Goal: Information Seeking & Learning: Check status

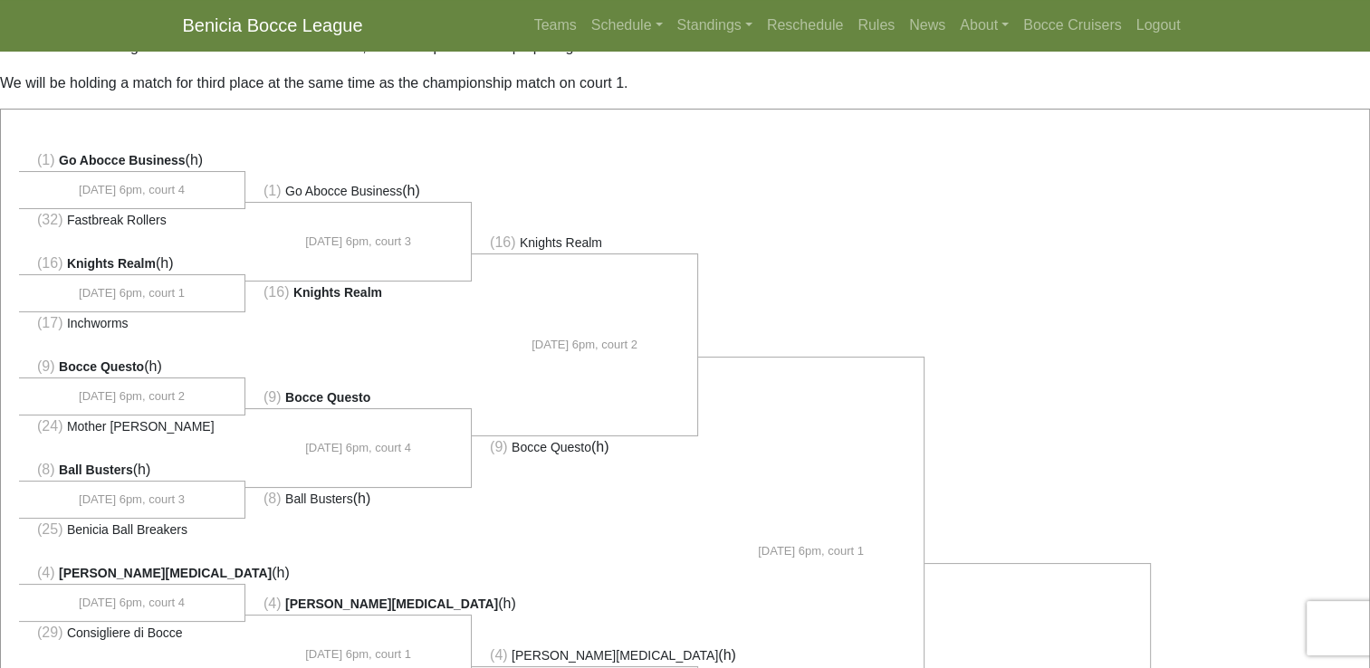
scroll to position [60, 0]
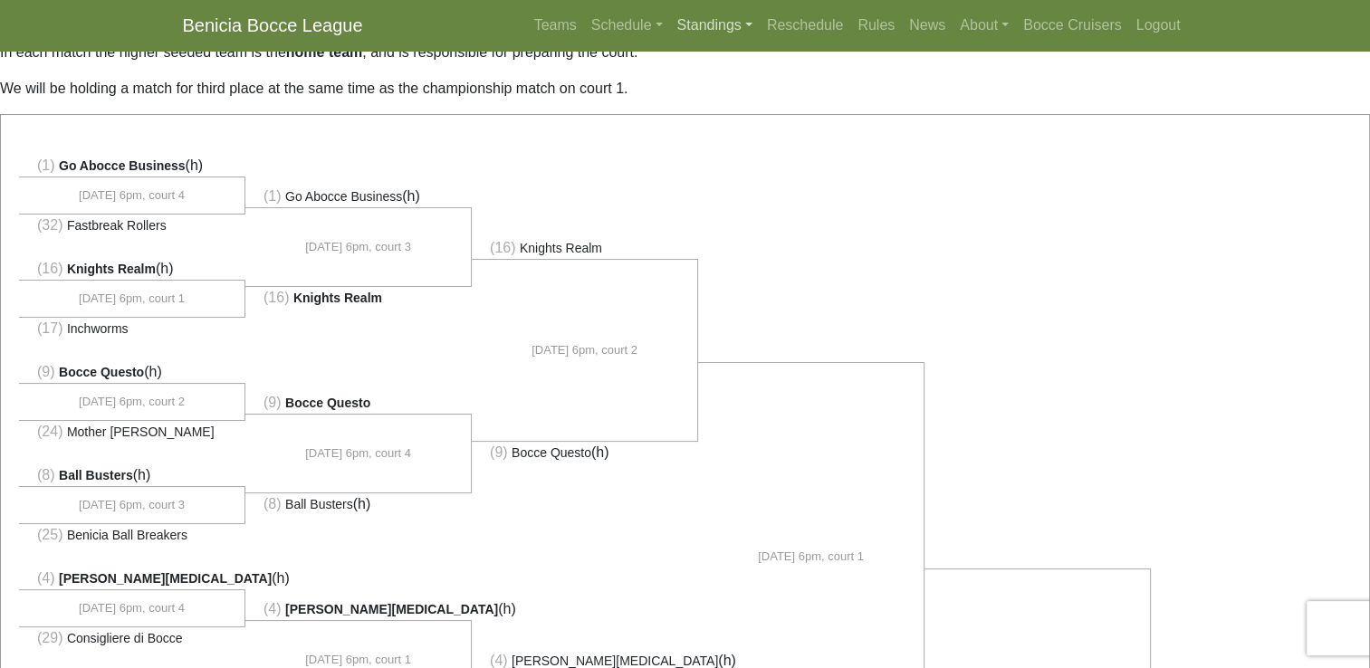
click at [706, 31] on link "Standings" at bounding box center [715, 25] width 90 height 36
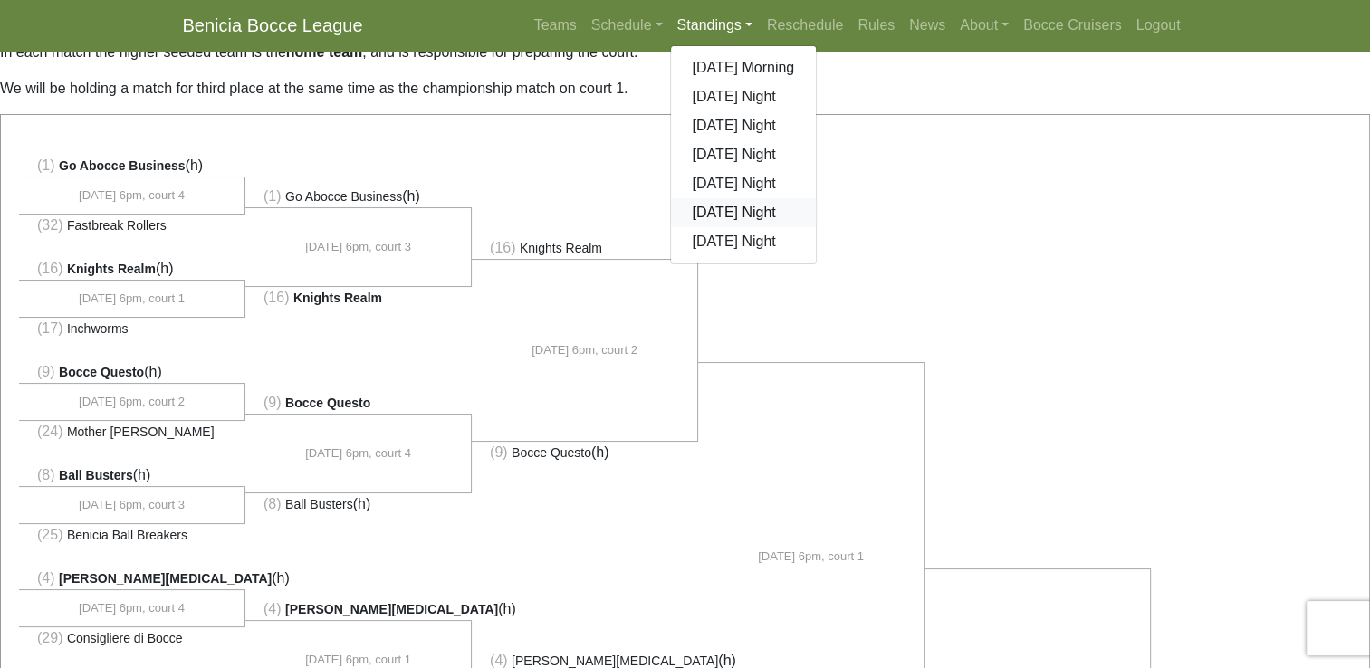
click at [730, 212] on link "[DATE] Night" at bounding box center [744, 212] width 146 height 29
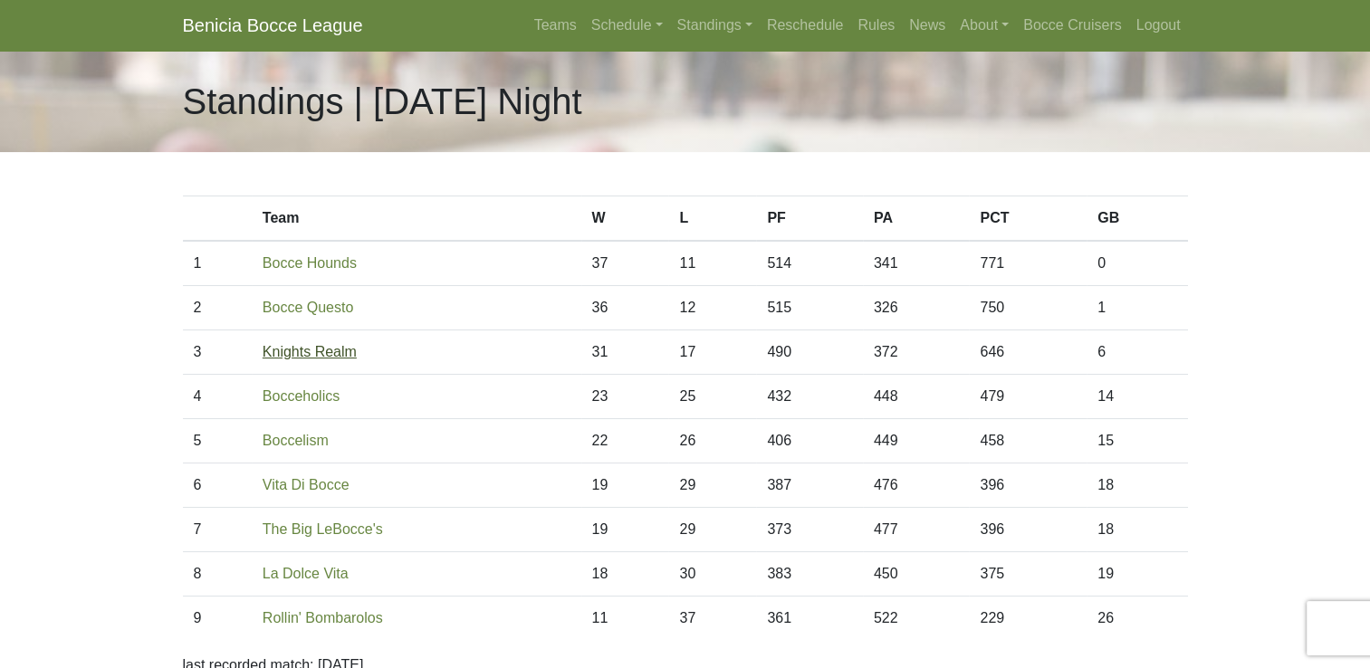
click at [332, 354] on link "Knights Realm" at bounding box center [310, 351] width 94 height 15
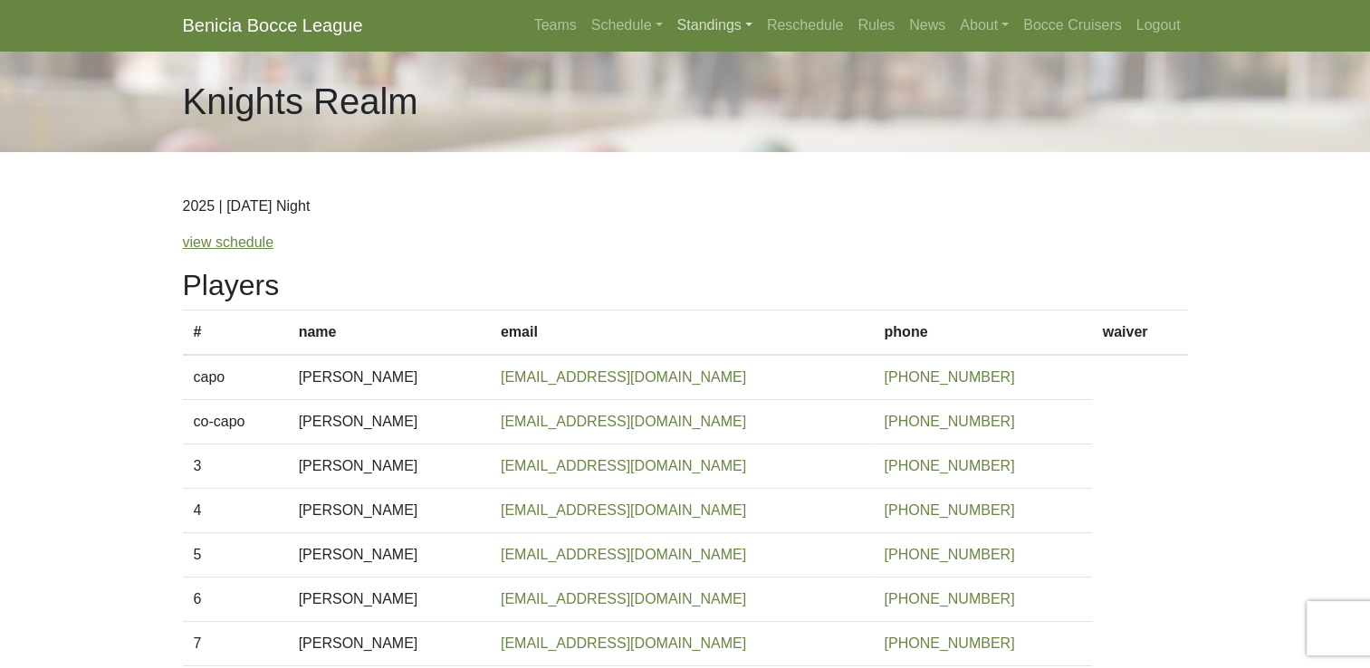
click at [710, 29] on link "Standings" at bounding box center [715, 25] width 90 height 36
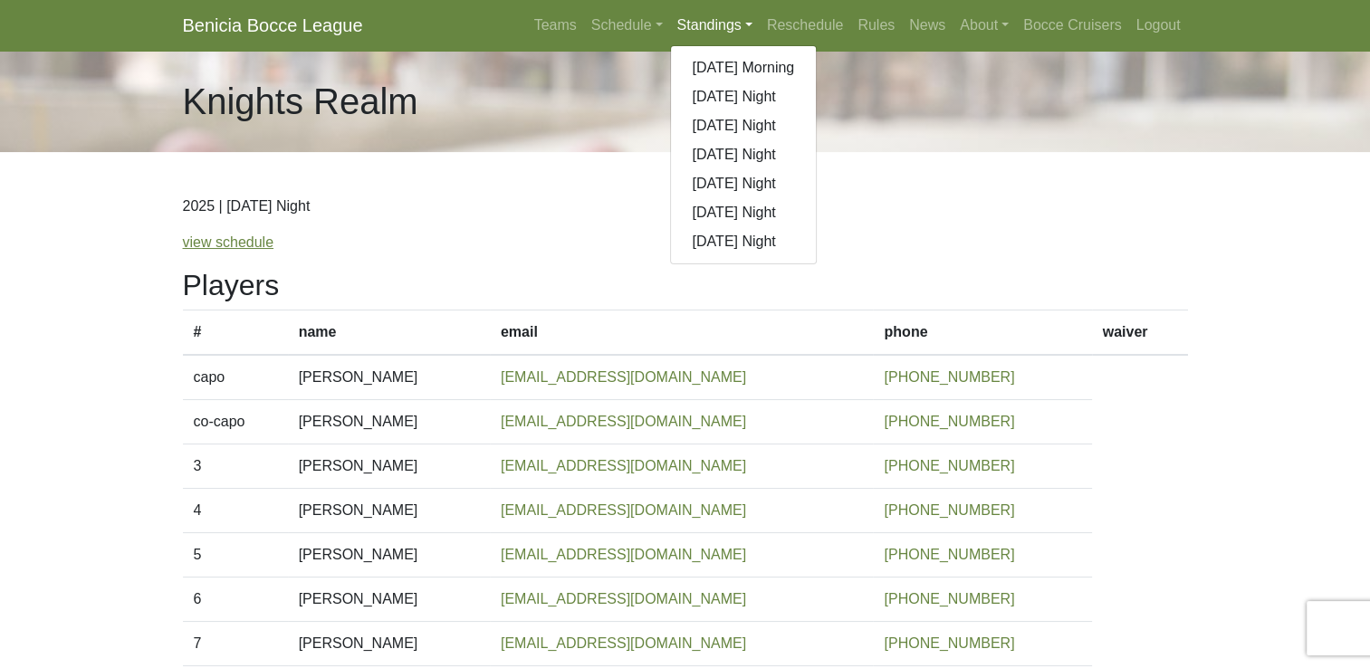
click at [78, 350] on body "Benicia Bocce League Teams Schedule Sunday Morning Sunday Night Monday Night Tu…" at bounding box center [685, 476] width 1370 height 952
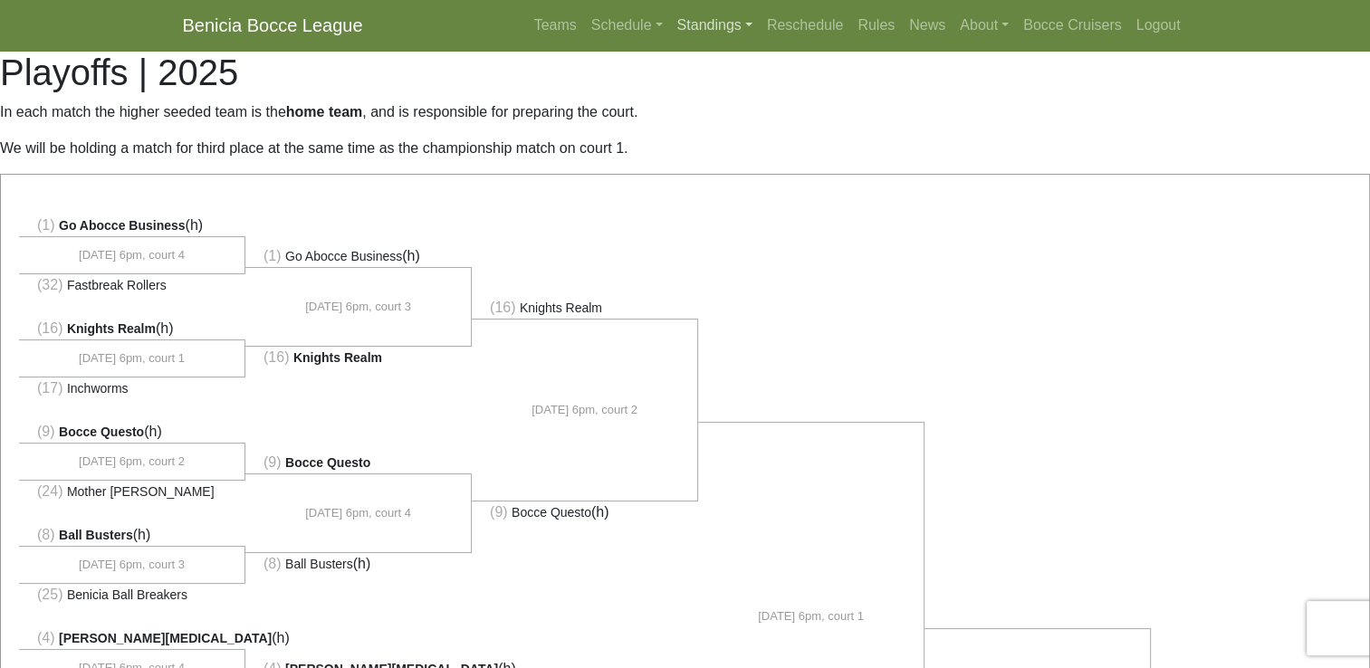
click at [697, 24] on link "Standings" at bounding box center [715, 25] width 90 height 36
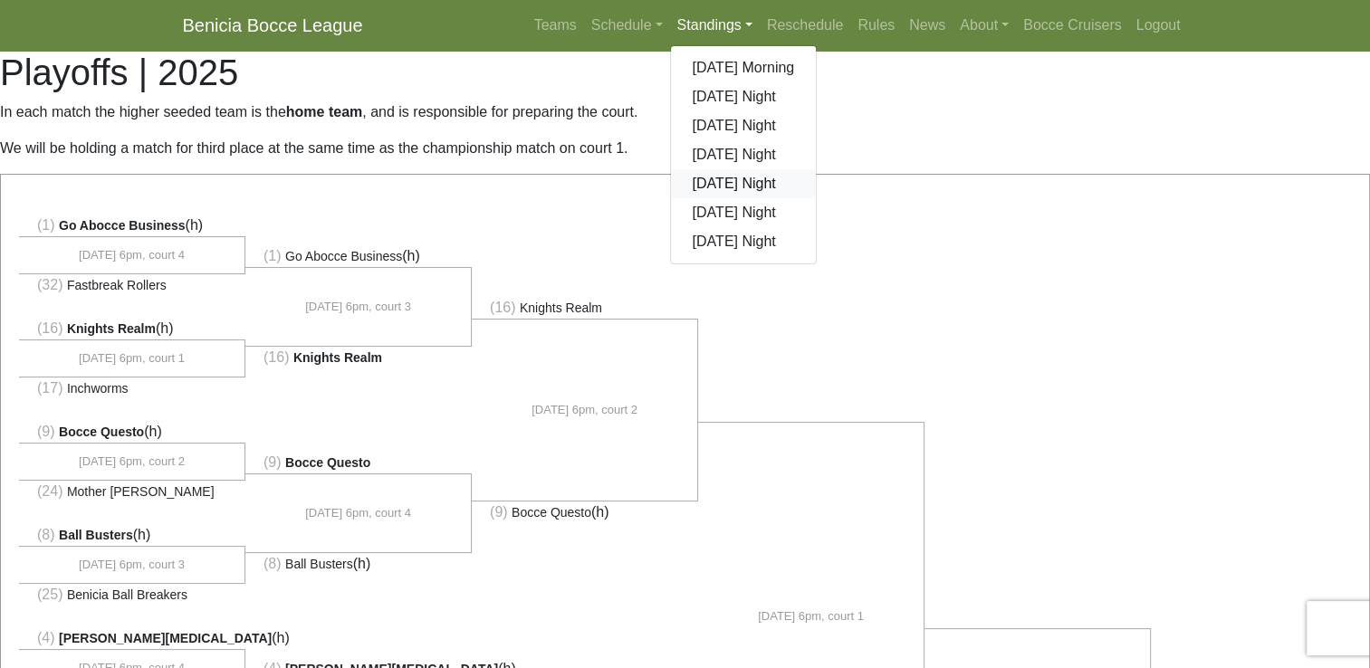
click at [713, 187] on link "[DATE] Night" at bounding box center [744, 183] width 146 height 29
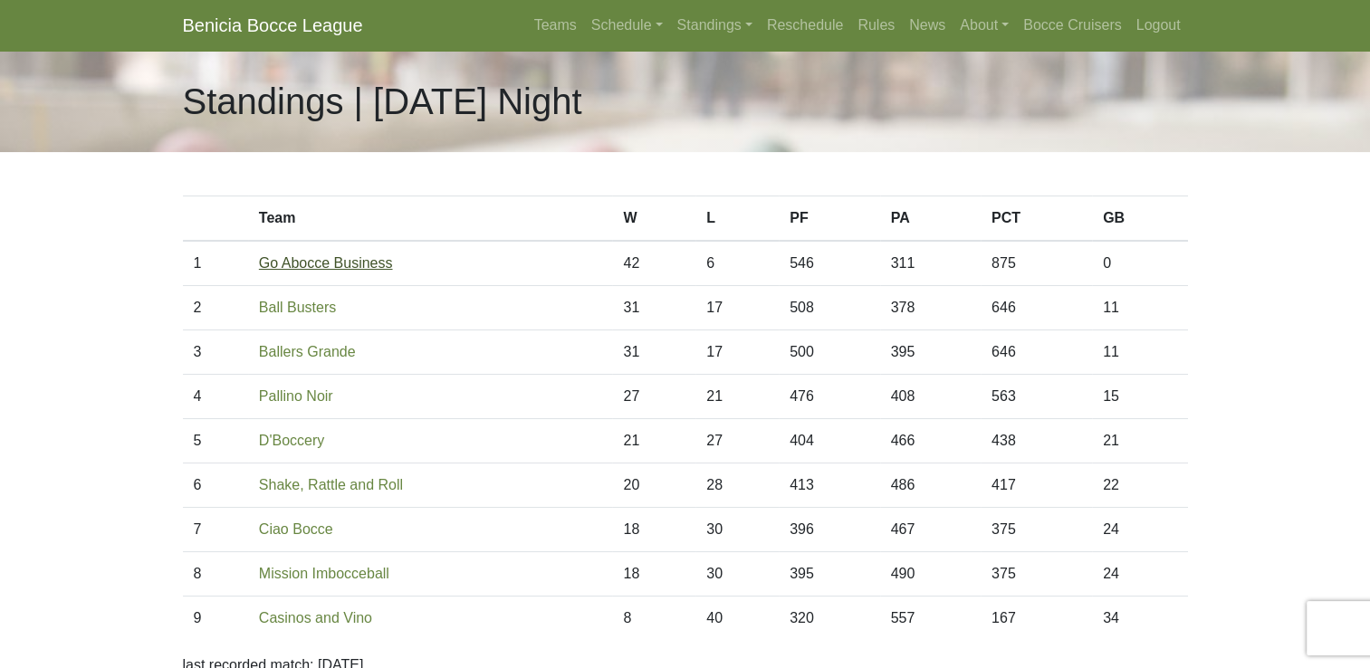
click at [361, 265] on link "Go Abocce Business" at bounding box center [326, 262] width 134 height 15
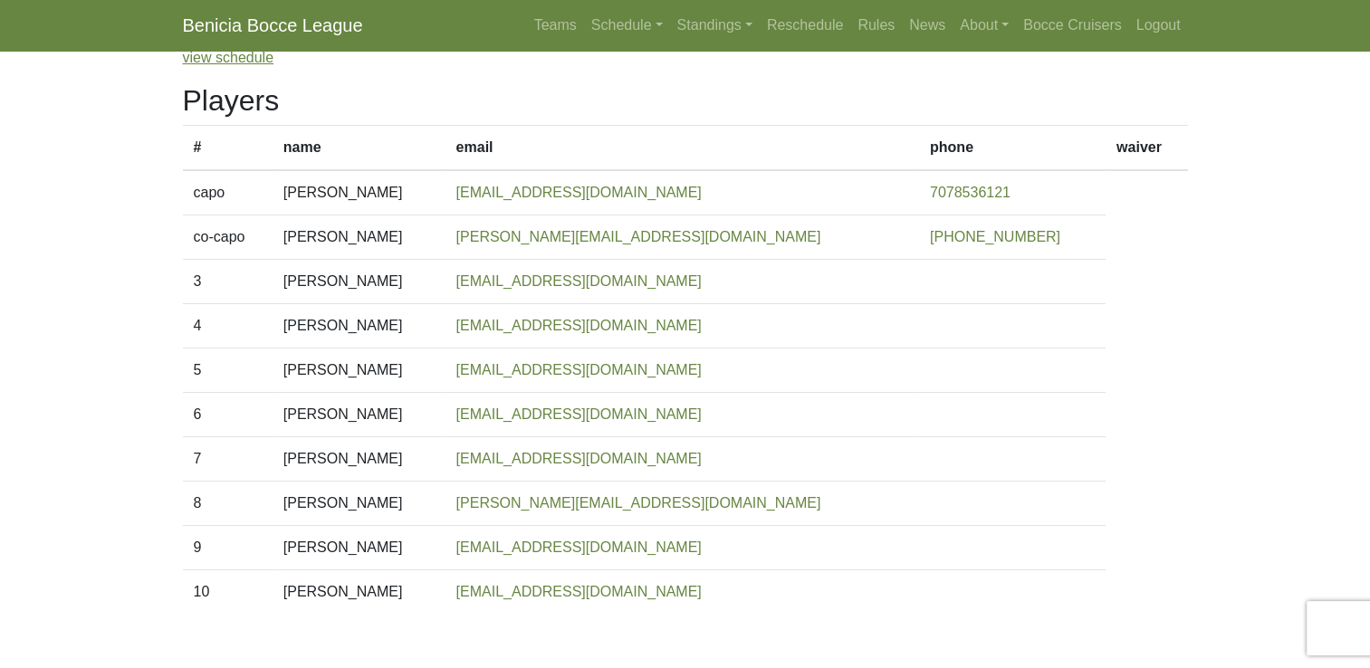
scroll to position [120, 0]
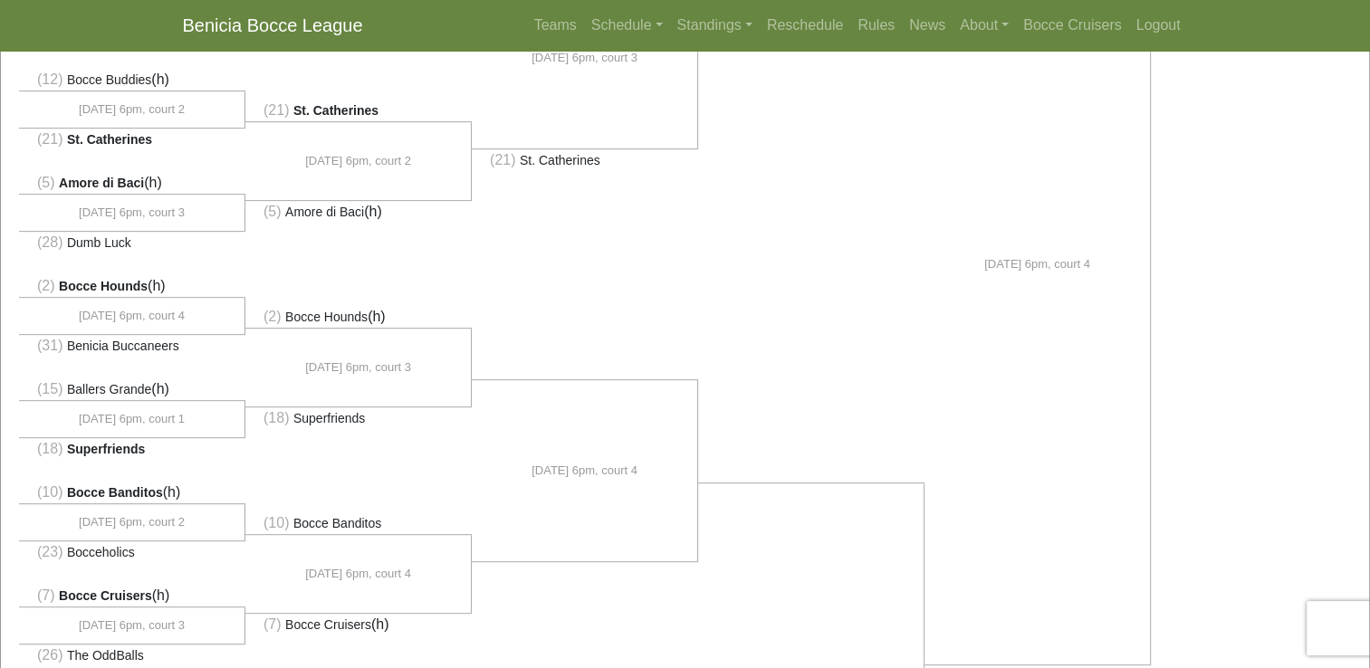
scroll to position [875, 0]
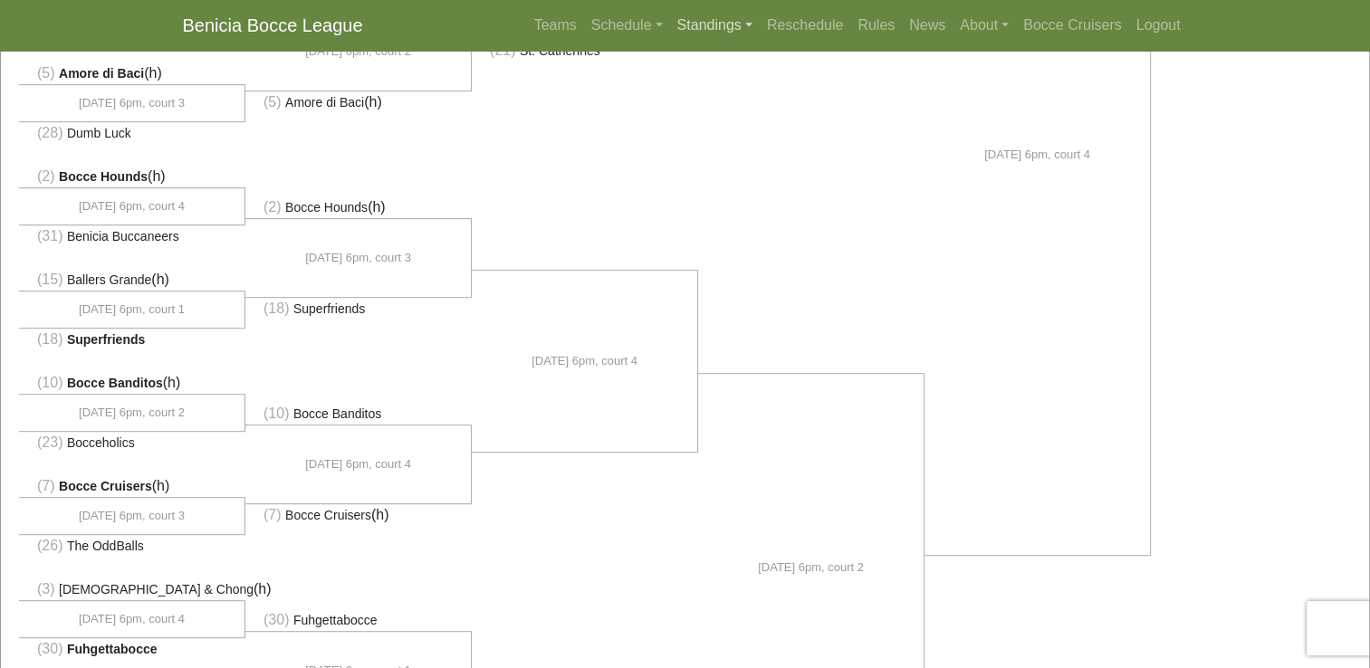
click at [681, 26] on link "Standings" at bounding box center [715, 25] width 90 height 36
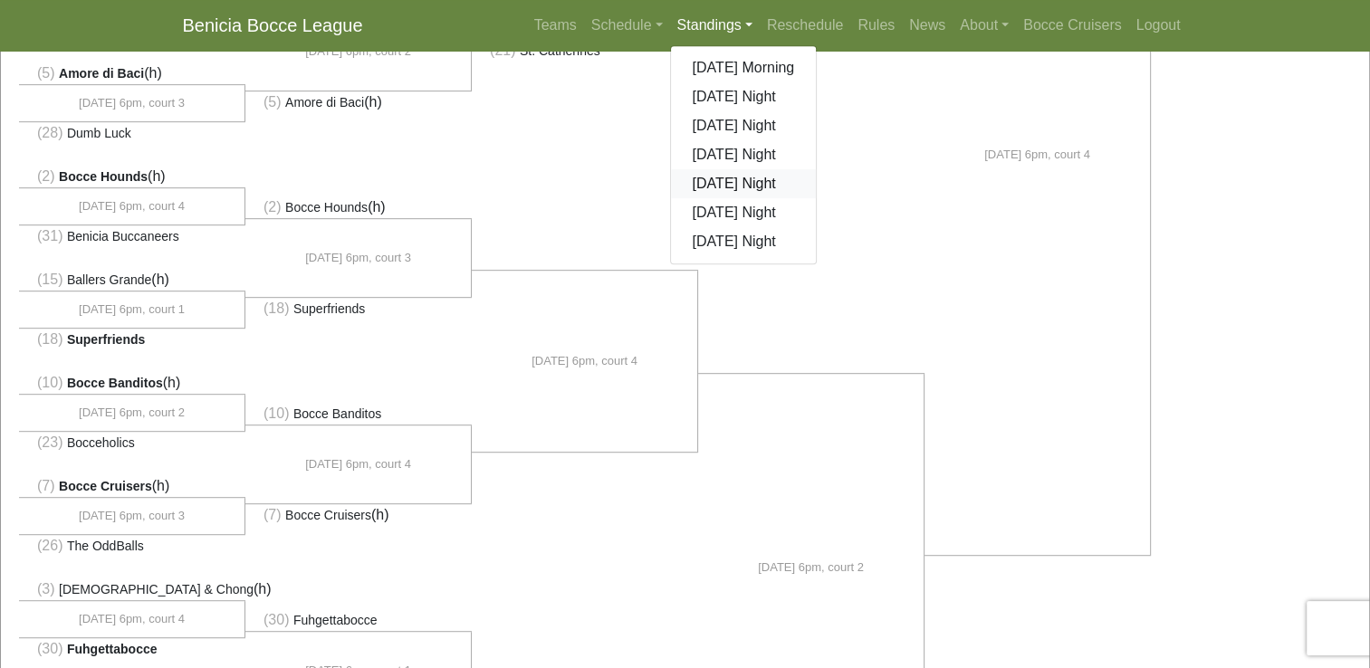
click at [715, 189] on link "[DATE] Night" at bounding box center [744, 183] width 146 height 29
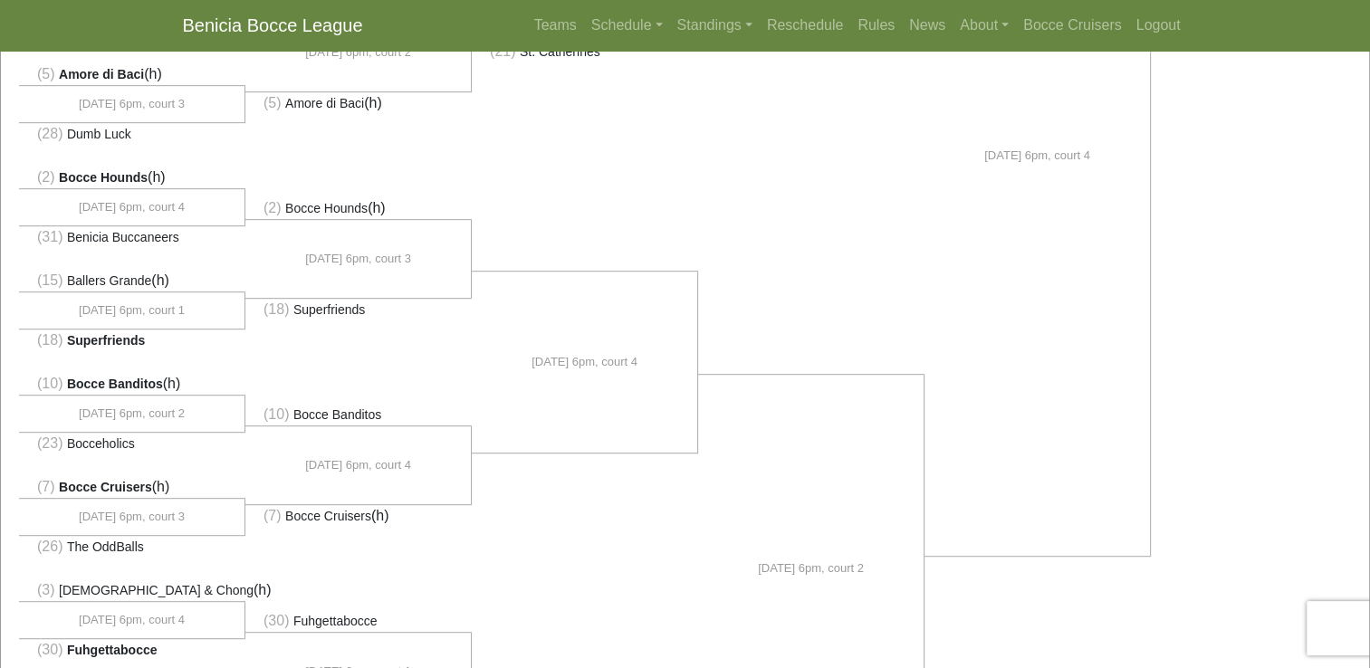
scroll to position [874, 0]
click at [694, 24] on link "Standings" at bounding box center [715, 25] width 90 height 36
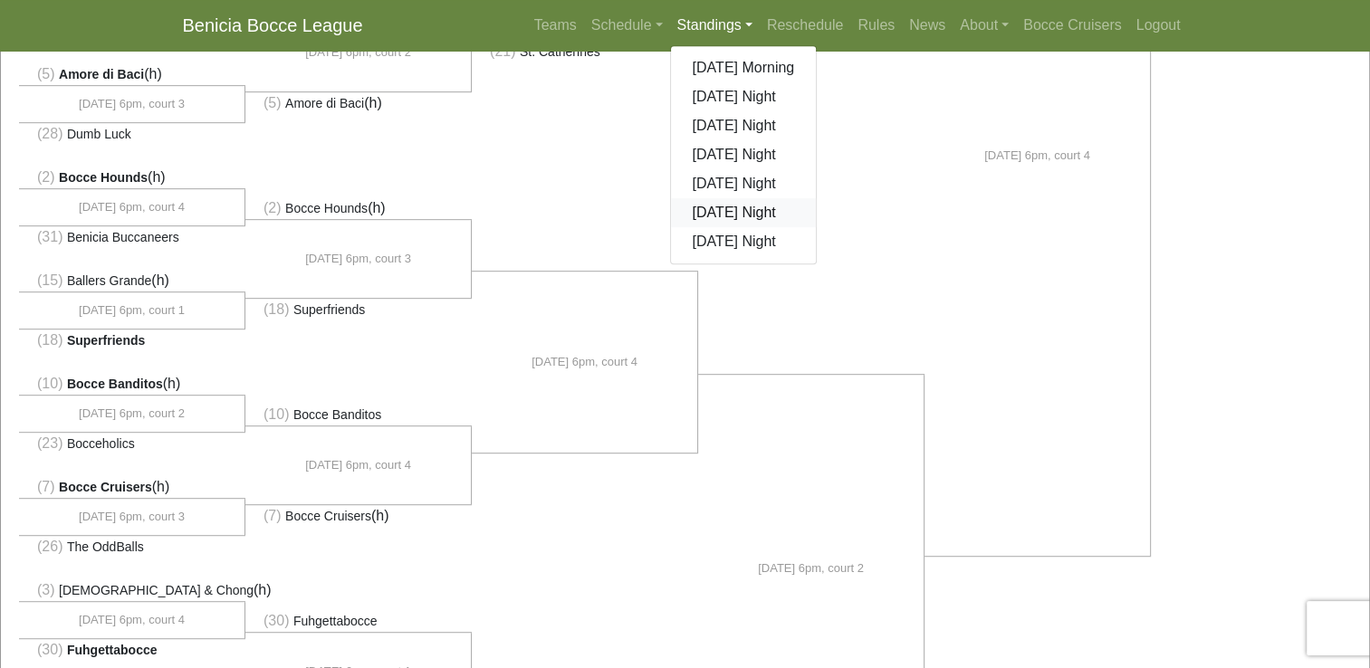
click at [731, 212] on link "[DATE] Night" at bounding box center [744, 212] width 146 height 29
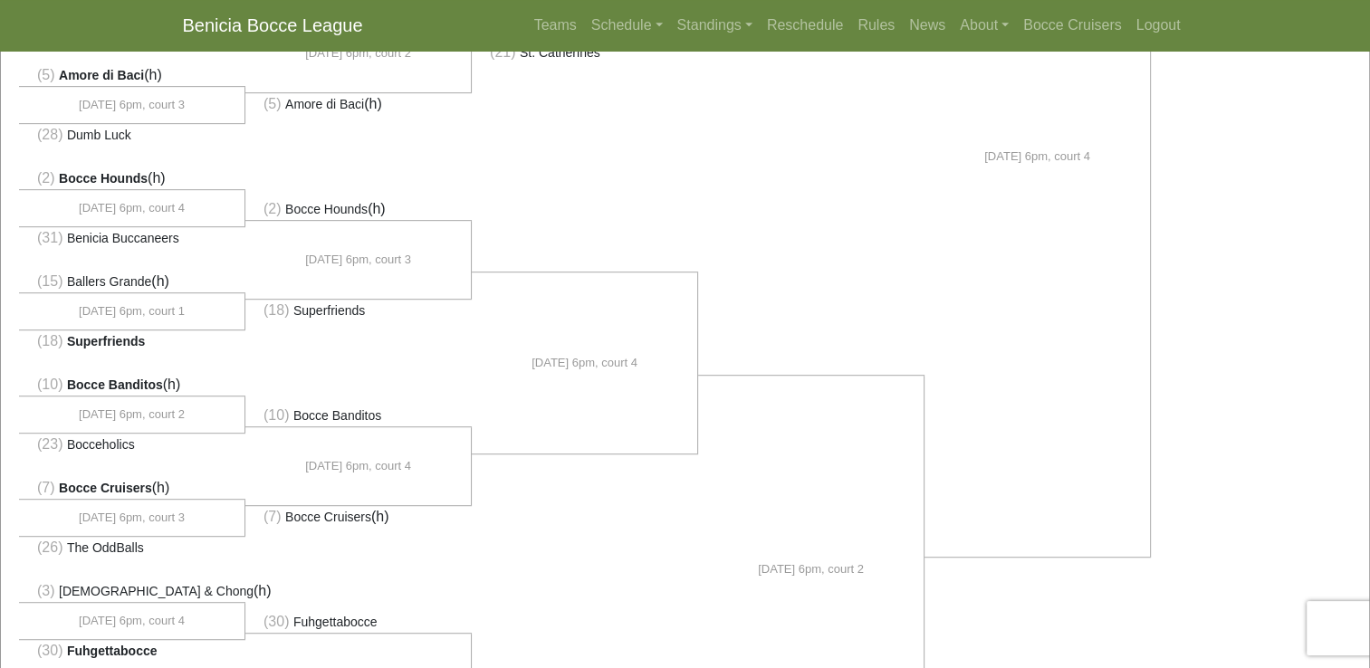
scroll to position [873, 0]
click at [716, 31] on link "Standings" at bounding box center [715, 25] width 90 height 36
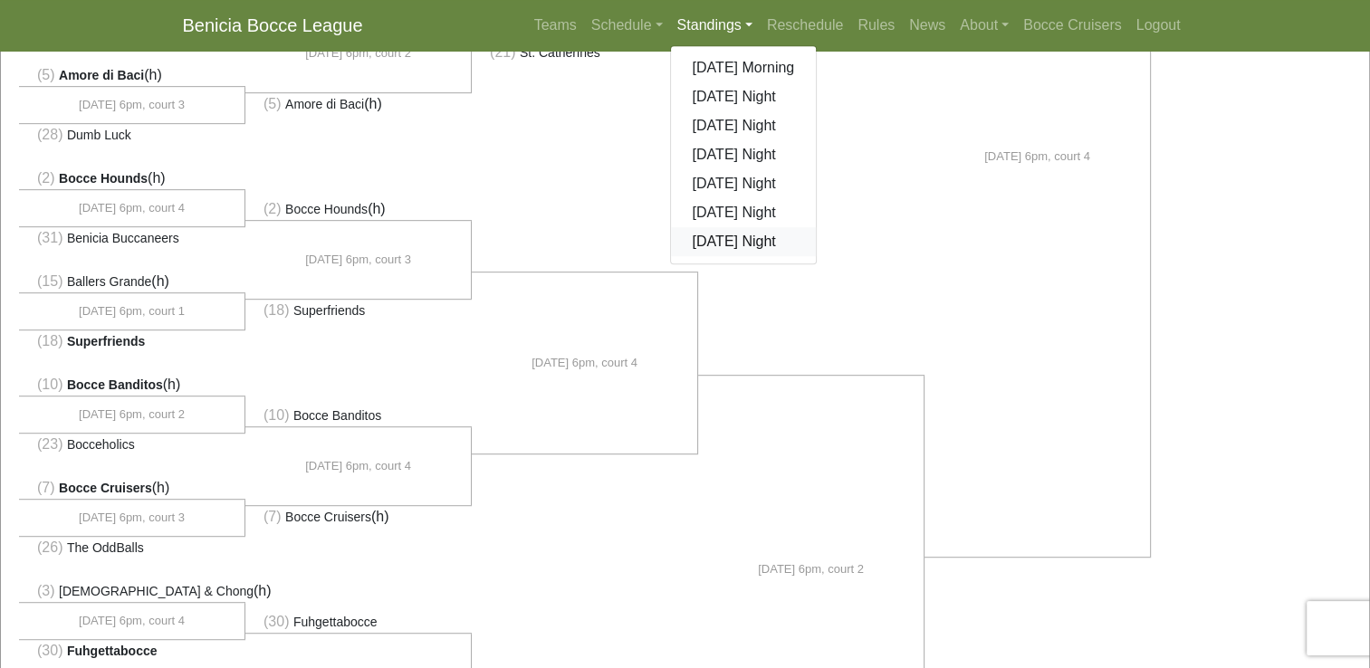
click at [706, 248] on link "[DATE] Night" at bounding box center [744, 241] width 146 height 29
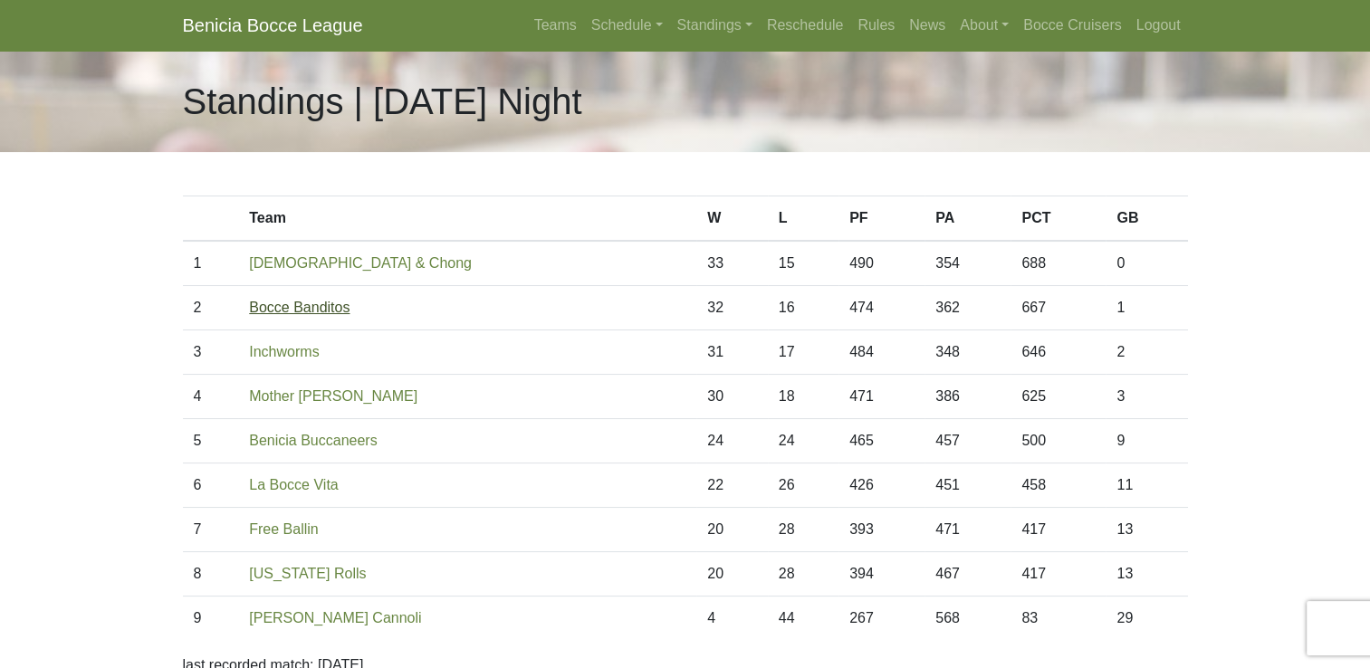
click at [350, 312] on link "Bocce Banditos" at bounding box center [299, 307] width 101 height 15
